Goal: Information Seeking & Learning: Learn about a topic

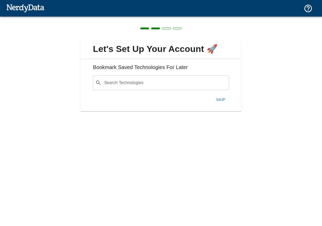
click at [222, 98] on button "Skip" at bounding box center [221, 99] width 17 height 11
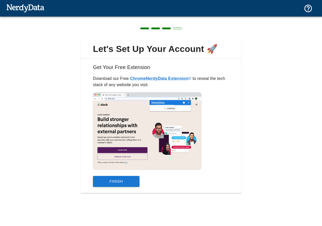
click at [126, 181] on button "Finish" at bounding box center [116, 181] width 47 height 11
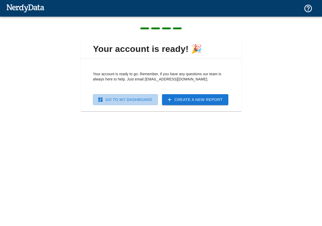
click at [135, 101] on link "Go To My Dashboard" at bounding box center [125, 99] width 65 height 11
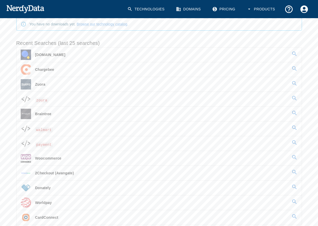
scroll to position [86, 0]
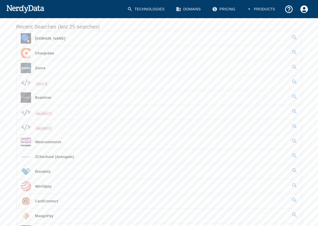
click at [47, 185] on span "Worldpay" at bounding box center [43, 186] width 17 height 4
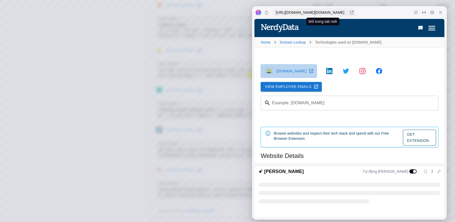
click at [309, 71] on icon at bounding box center [311, 71] width 4 height 4
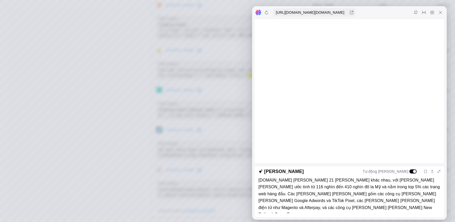
drag, startPoint x: 257, startPoint y: 181, endPoint x: 283, endPoint y: 181, distance: 25.6
click at [283, 181] on div "[DOMAIN_NAME] [PERSON_NAME] 21 [PERSON_NAME] khác nhau, với [PERSON_NAME] [PERS…" at bounding box center [349, 195] width 190 height 36
click at [322, 13] on icon at bounding box center [440, 12] width 3 height 3
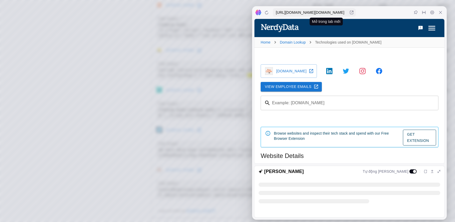
click at [322, 17] on div at bounding box center [349, 12] width 195 height 12
click at [322, 13] on div "[URL][DOMAIN_NAME][DOMAIN_NAME]" at bounding box center [310, 12] width 75 height 5
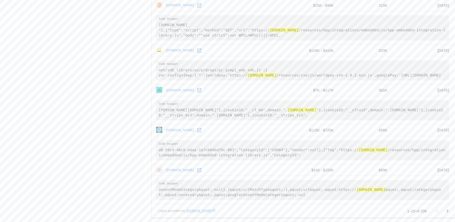
click at [322, 212] on icon "Go to next page" at bounding box center [447, 211] width 6 height 6
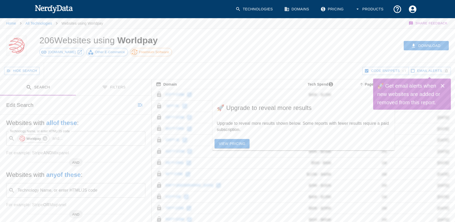
click at [233, 143] on link "View Pricing" at bounding box center [231, 144] width 35 height 10
